Goal: Transaction & Acquisition: Purchase product/service

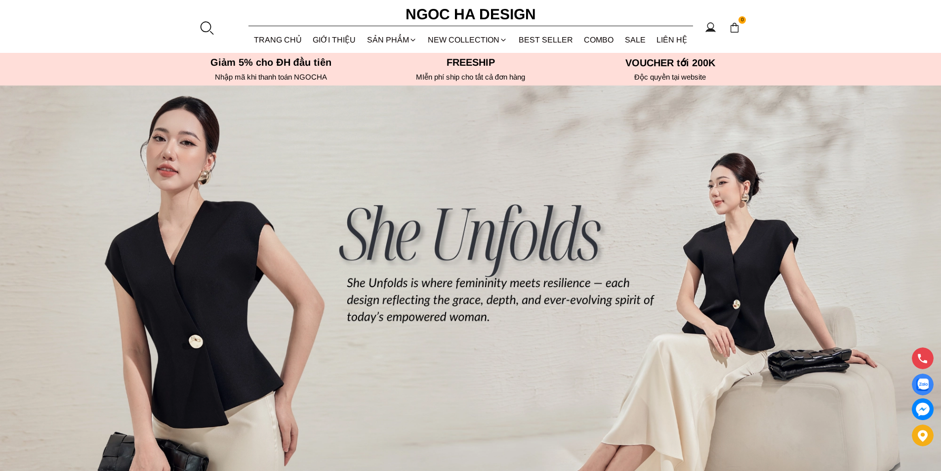
click at [207, 30] on div at bounding box center [206, 27] width 15 height 15
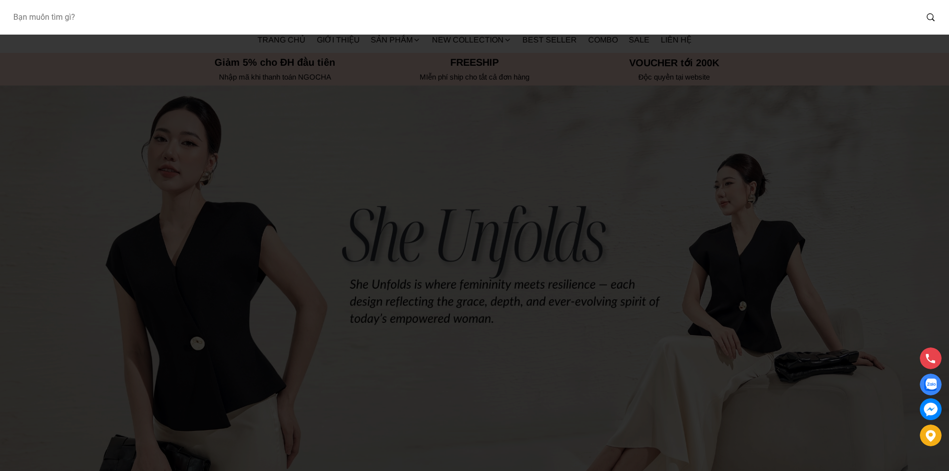
click at [202, 17] on input "Input search Bạn muốn tìm gì?" at bounding box center [461, 17] width 912 height 23
type input "a1078"
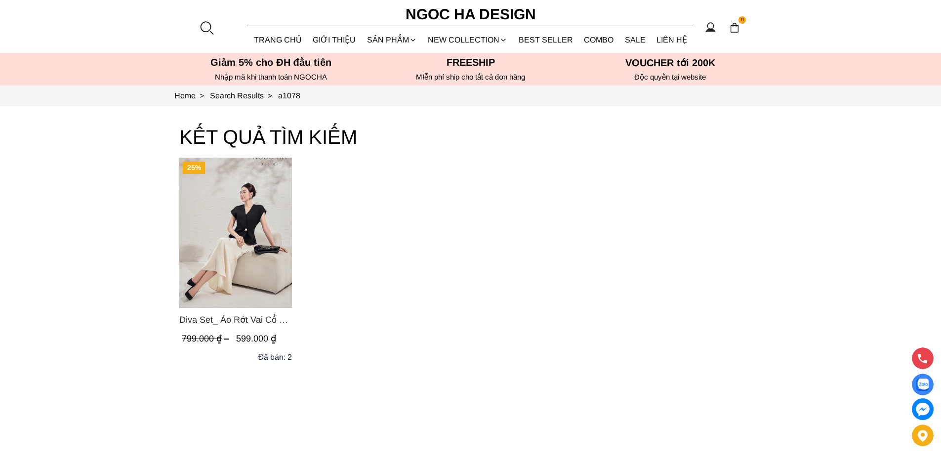
click at [220, 286] on img "Product image - Diva Set_ Áo Rớt Vai Cổ V, Chân Váy Lụa Đuôi Cá A1078+CV134" at bounding box center [235, 233] width 113 height 150
